Goal: Information Seeking & Learning: Understand process/instructions

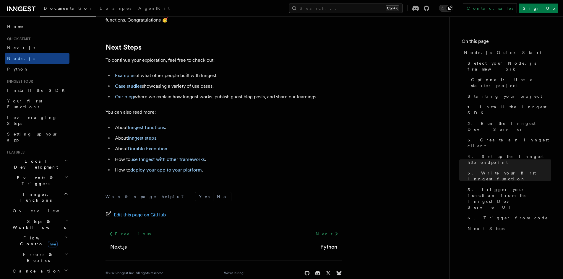
scroll to position [3704, 0]
